Goal: Task Accomplishment & Management: Complete application form

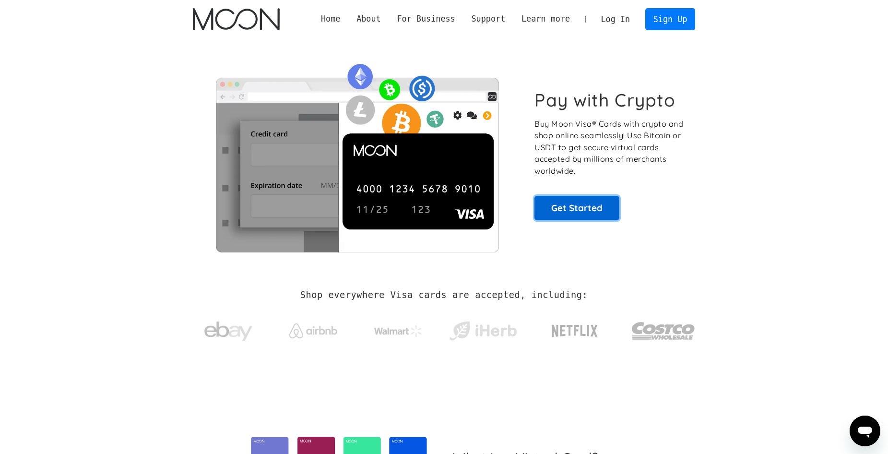
click at [586, 214] on link "Get Started" at bounding box center [576, 208] width 85 height 24
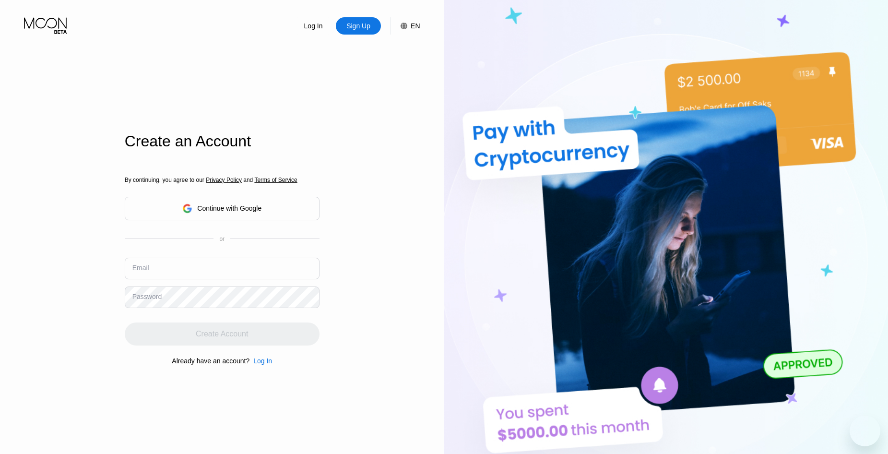
click at [231, 272] on input "text" at bounding box center [222, 269] width 195 height 22
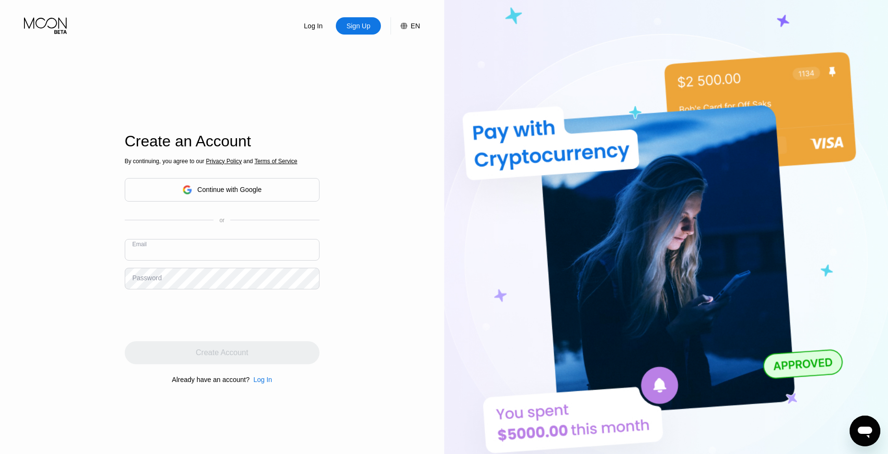
click at [176, 255] on input "text" at bounding box center [222, 250] width 195 height 22
click at [155, 254] on input "text" at bounding box center [222, 250] width 195 height 22
type input "[EMAIL_ADDRESS][DOMAIN_NAME]"
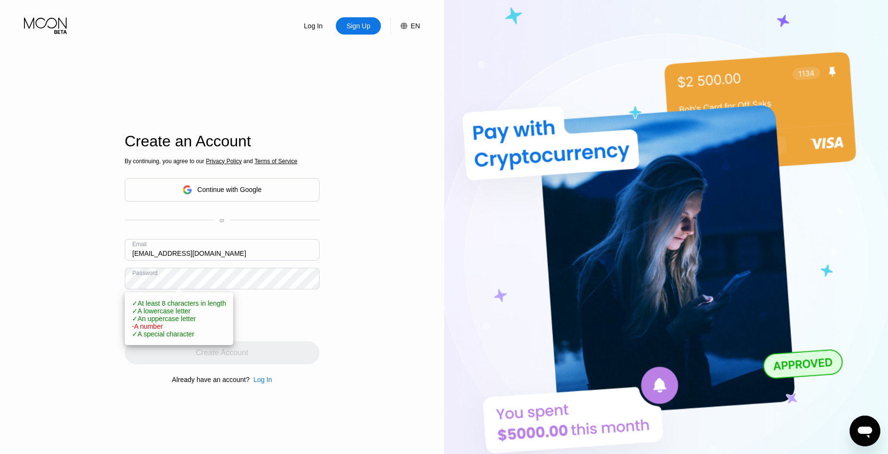
click at [321, 301] on div "Log In Sign Up EN Language English Save Create an Account By continuing, you ag…" at bounding box center [222, 249] width 444 height 499
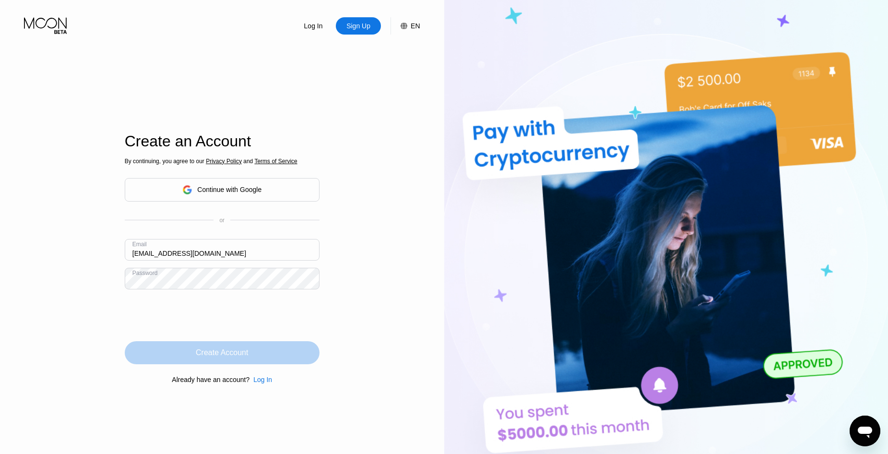
click at [254, 350] on div "Create Account" at bounding box center [222, 352] width 195 height 23
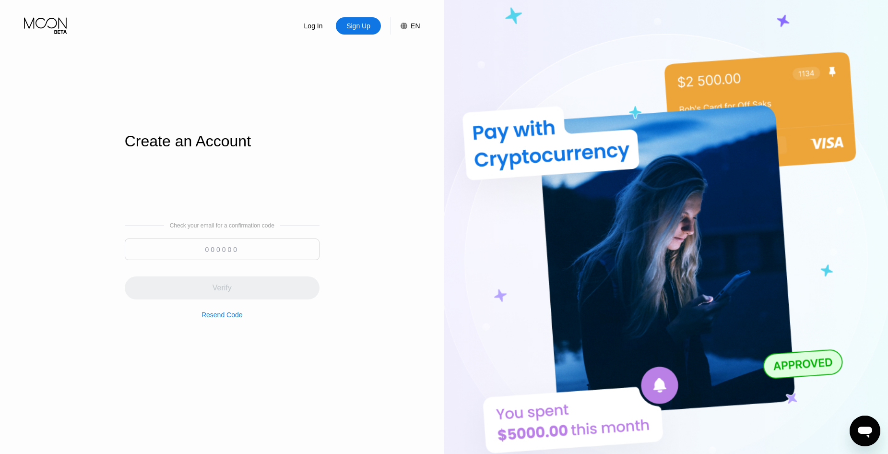
click at [258, 242] on input at bounding box center [222, 249] width 195 height 22
paste input "302929"
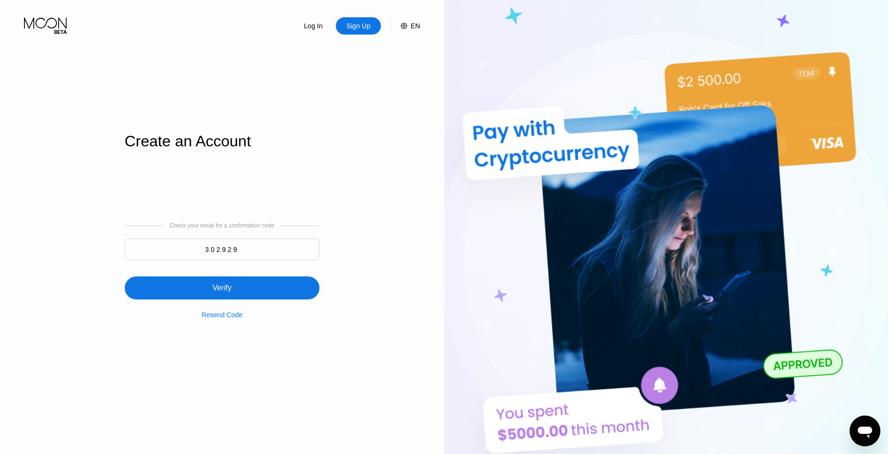
type input "302929"
click at [217, 289] on div "Verify" at bounding box center [221, 288] width 19 height 10
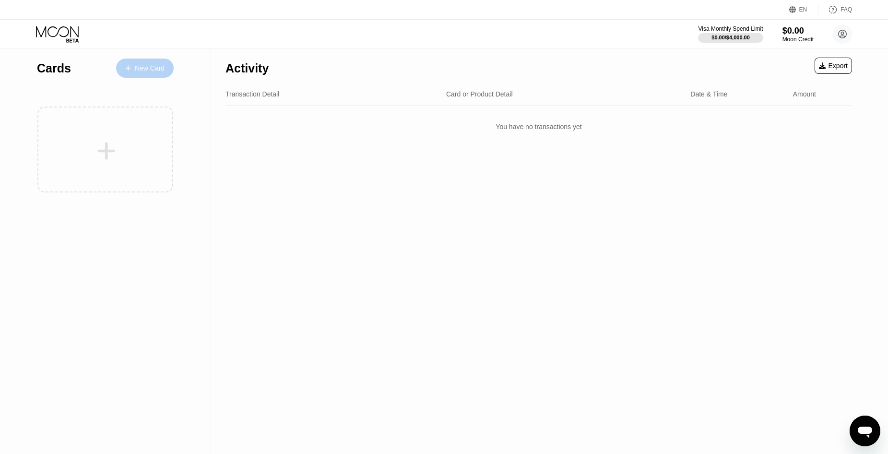
click at [138, 62] on div "New Card" at bounding box center [145, 68] width 58 height 19
